Goal: Task Accomplishment & Management: Manage account settings

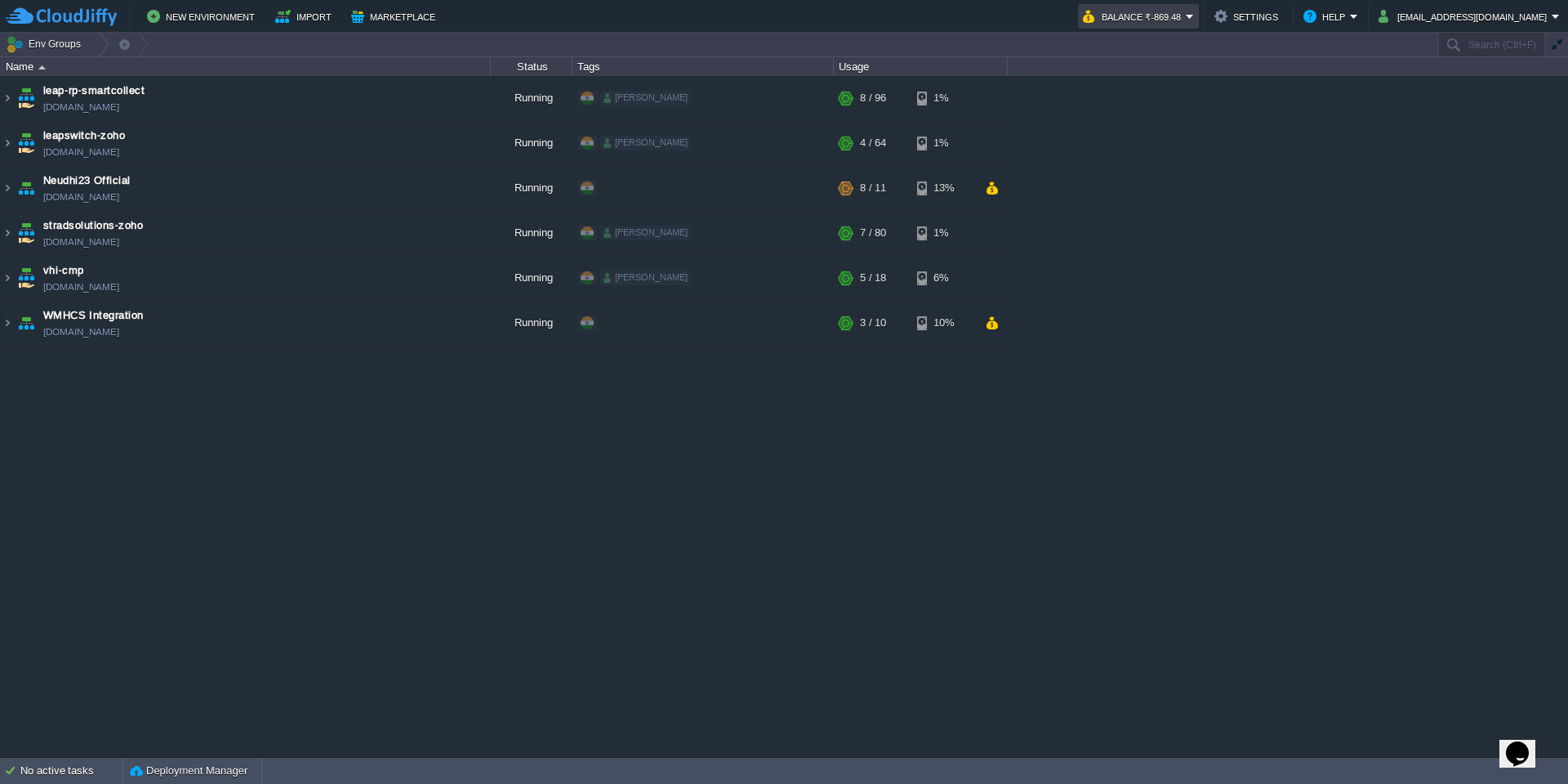
click at [1180, 18] on button "Balance ₹-869.48" at bounding box center [1134, 16] width 103 height 20
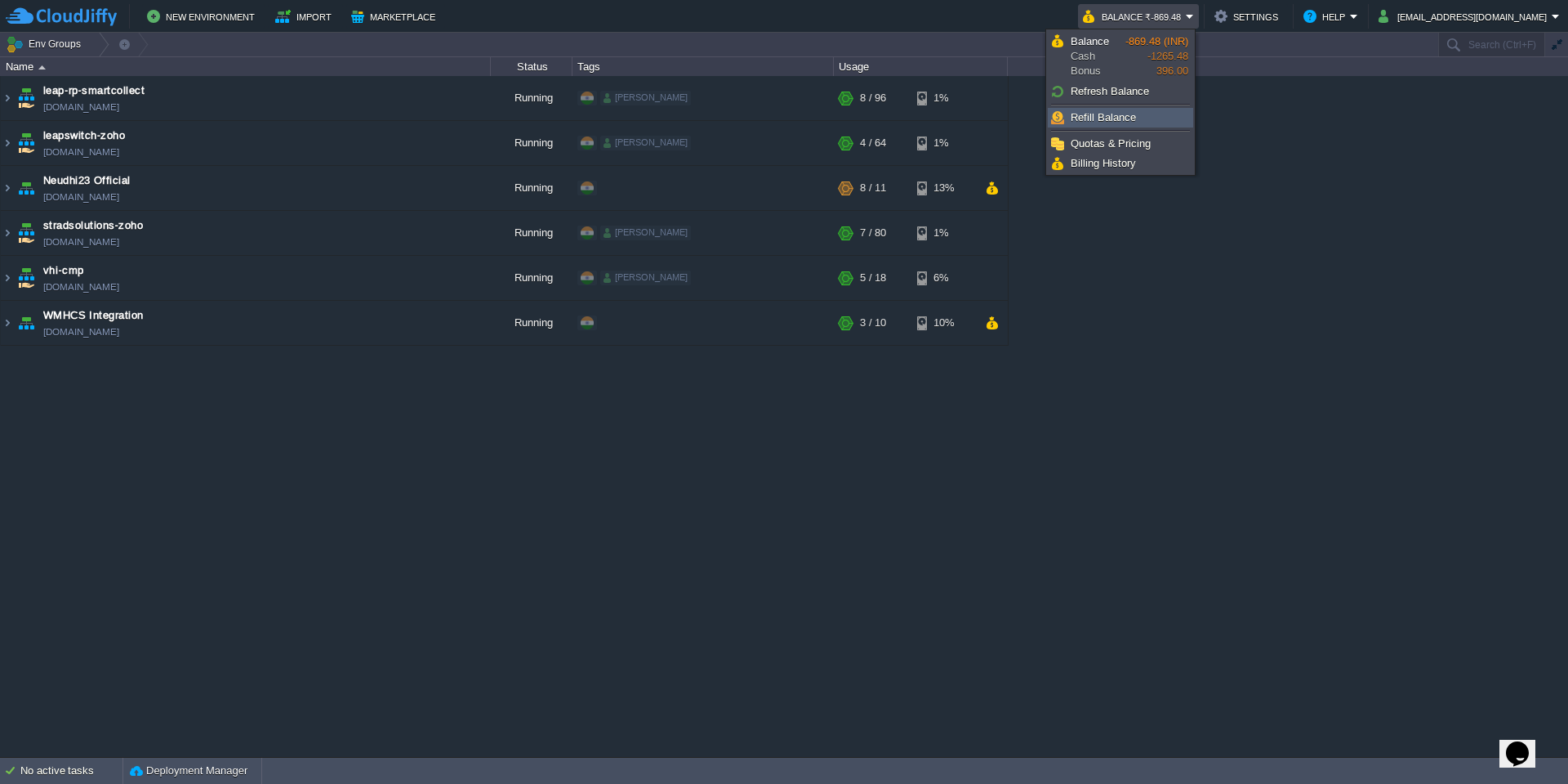
click at [1134, 118] on span "Refill Balance" at bounding box center [1103, 117] width 65 height 12
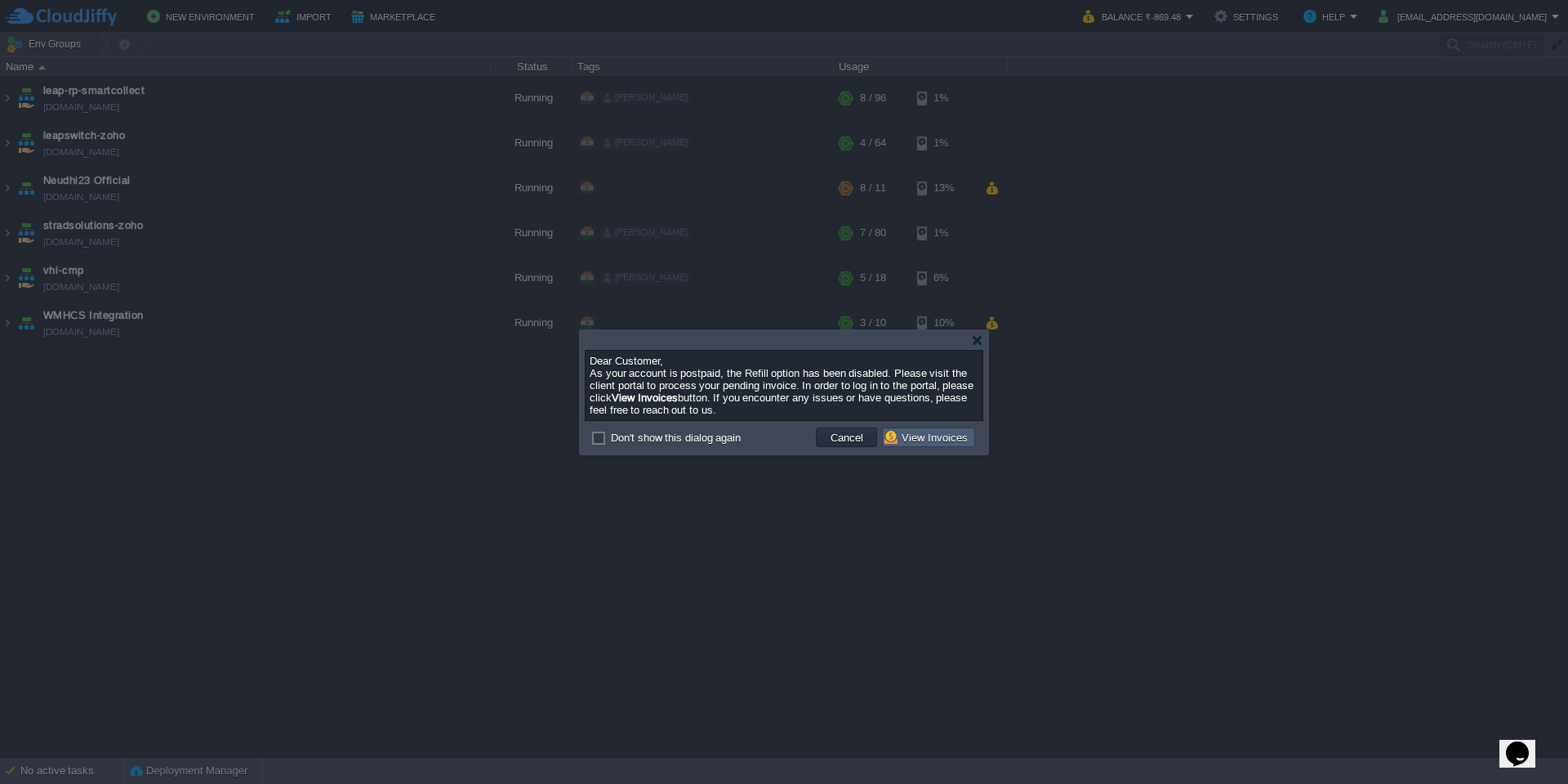
click at [922, 435] on button "View Invoices" at bounding box center [928, 437] width 88 height 15
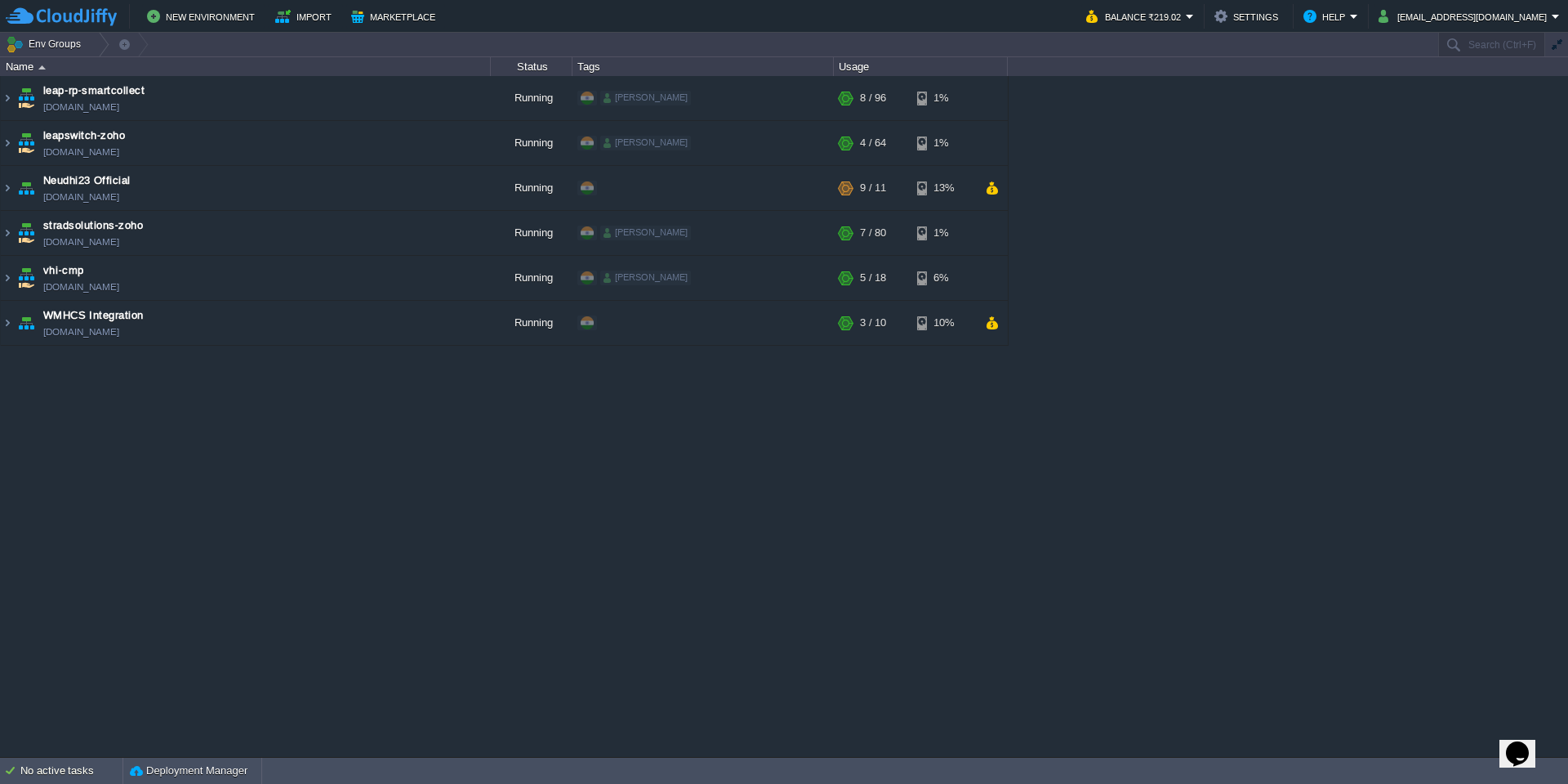
click at [1562, 28] on div "New Environment Import Marketplace Bonus ₹396.00 Upgrade Account Balance ₹219.0…" at bounding box center [784, 16] width 1568 height 33
click at [1182, 20] on button "Balance ₹219.02" at bounding box center [1137, 16] width 100 height 20
click at [1551, 15] on button "[EMAIL_ADDRESS][DOMAIN_NAME]" at bounding box center [1464, 16] width 173 height 20
click at [1558, 15] on em "[EMAIL_ADDRESS][DOMAIN_NAME]" at bounding box center [1469, 16] width 181 height 20
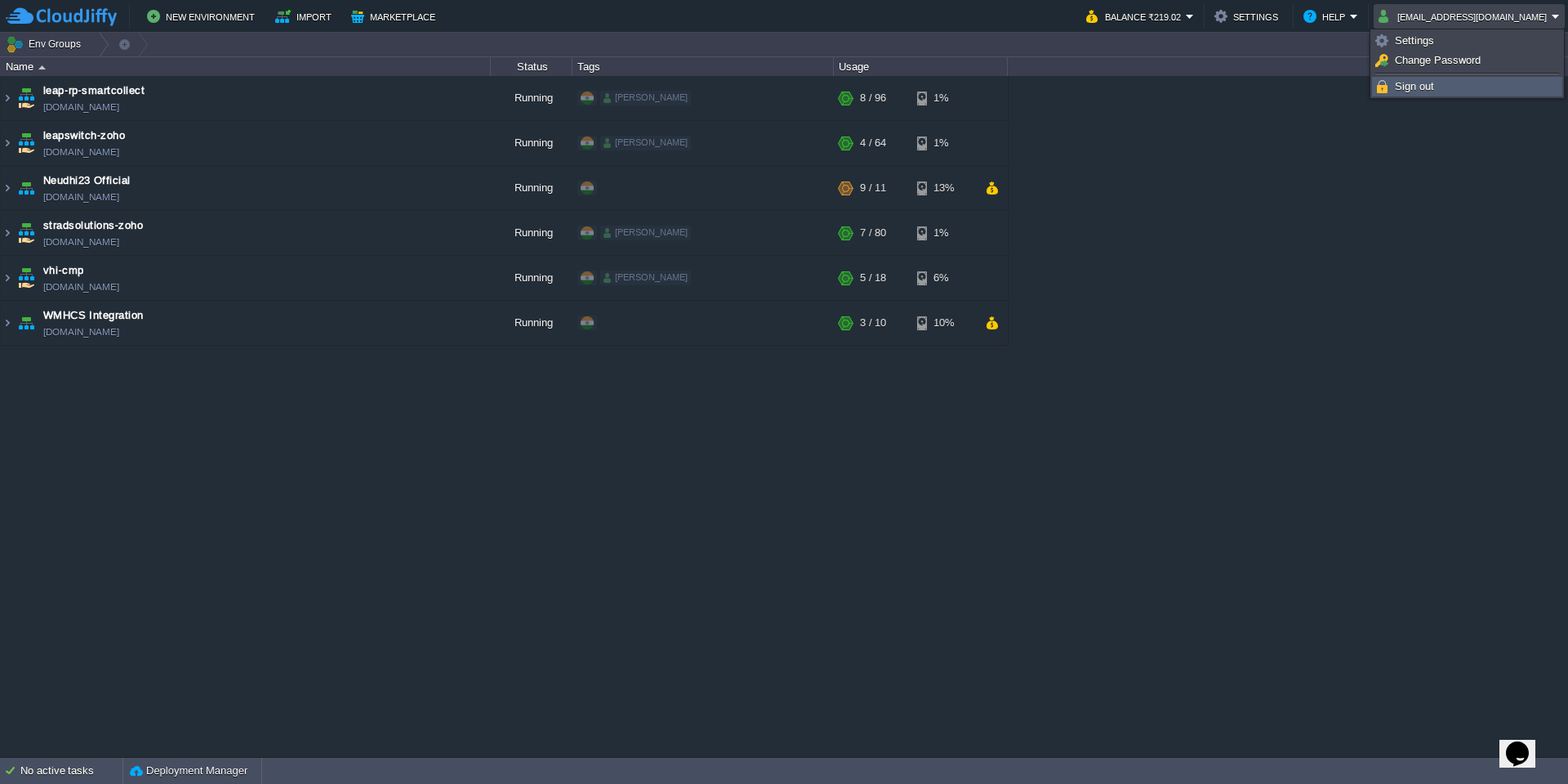
click at [1510, 82] on link "Sign out" at bounding box center [1467, 86] width 189 height 18
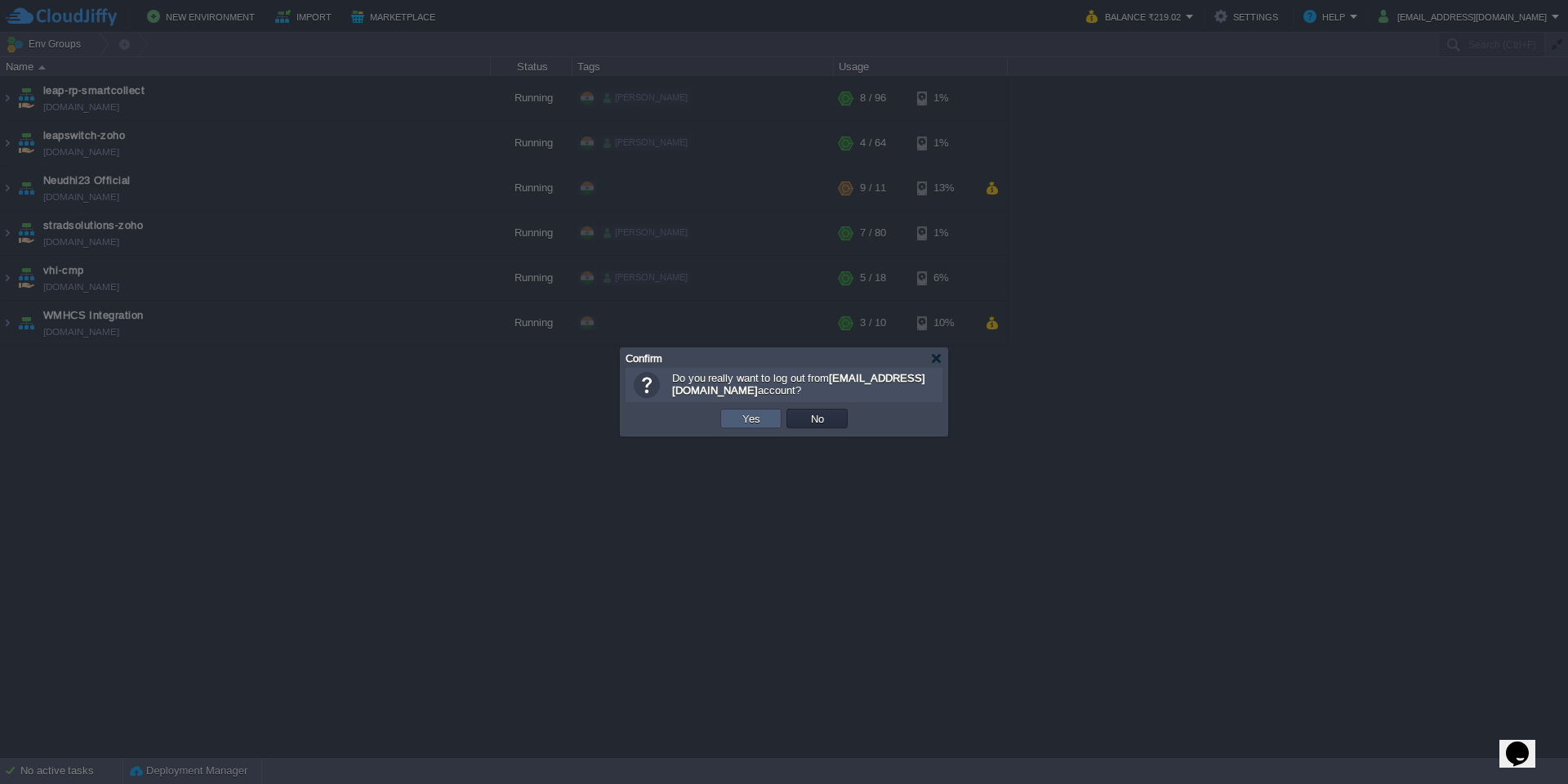
click at [753, 421] on button "Yes" at bounding box center [750, 418] width 27 height 15
